Goal: Task Accomplishment & Management: Manage account settings

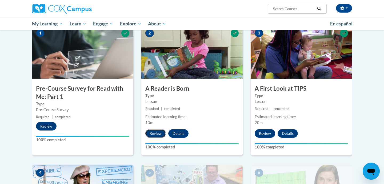
click at [153, 131] on button "Review" at bounding box center [155, 133] width 21 height 9
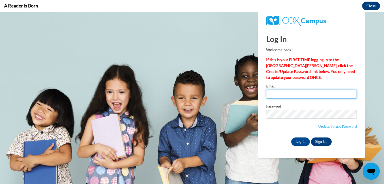
click at [292, 96] on input "Email" at bounding box center [311, 93] width 91 height 9
click at [307, 97] on input "[EMAIL_ADDRESS][DOMAIN_NAME]" at bounding box center [311, 93] width 91 height 9
click at [303, 90] on input "[EMAIL_ADDRESS][DOMAIN_NAME]" at bounding box center [311, 93] width 91 height 9
type input "[EMAIL_ADDRESS][DOMAIN_NAME]"
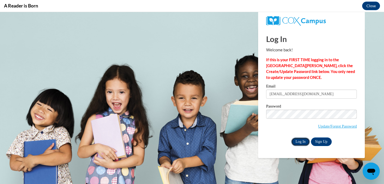
click at [302, 141] on input "Log In" at bounding box center [300, 141] width 19 height 9
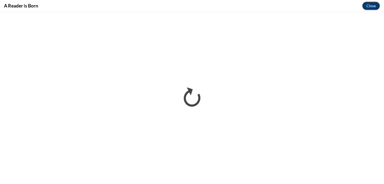
click at [371, 6] on button "Close" at bounding box center [371, 6] width 18 height 9
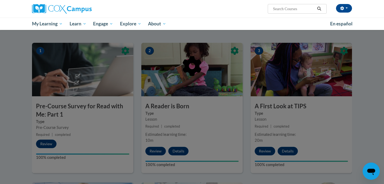
scroll to position [95, 0]
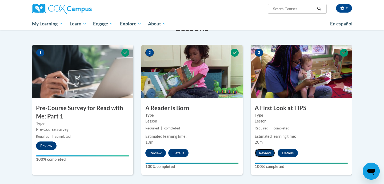
click at [261, 155] on button "Review" at bounding box center [265, 152] width 21 height 9
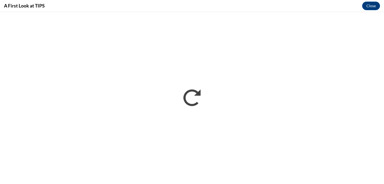
scroll to position [0, 0]
